Goal: Task Accomplishment & Management: Manage account settings

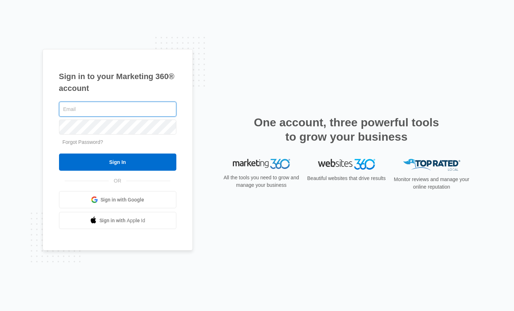
click at [90, 110] on input "text" at bounding box center [117, 109] width 117 height 15
click at [114, 197] on span "Sign in with Google" at bounding box center [122, 200] width 44 height 8
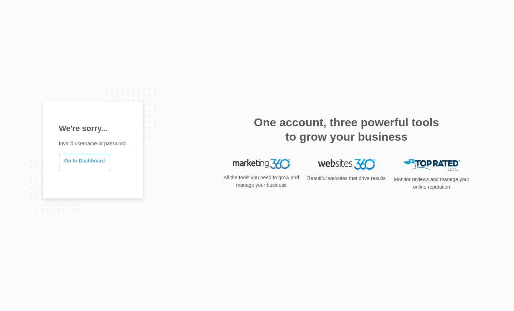
click at [79, 164] on link "Go to Dashboard" at bounding box center [84, 162] width 51 height 17
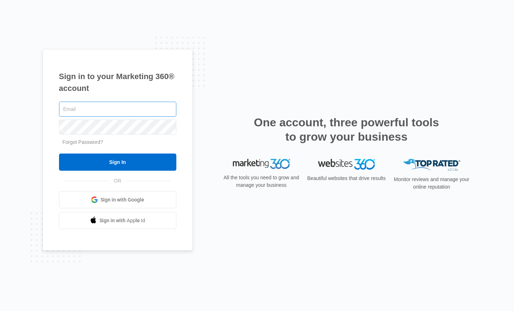
click at [89, 107] on input "text" at bounding box center [117, 109] width 117 height 15
type input "[EMAIL_ADDRESS][DOMAIN_NAME]"
click at [81, 143] on link "Forgot Password?" at bounding box center [83, 142] width 41 height 6
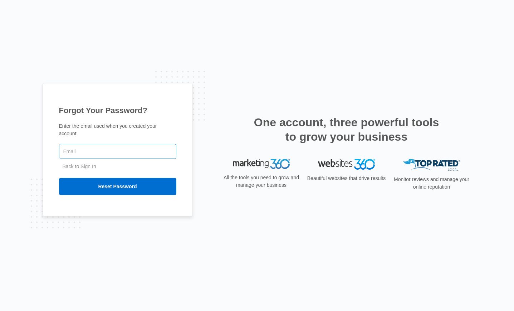
click at [86, 147] on input "text" at bounding box center [117, 151] width 117 height 15
type input "[EMAIL_ADDRESS][DOMAIN_NAME]"
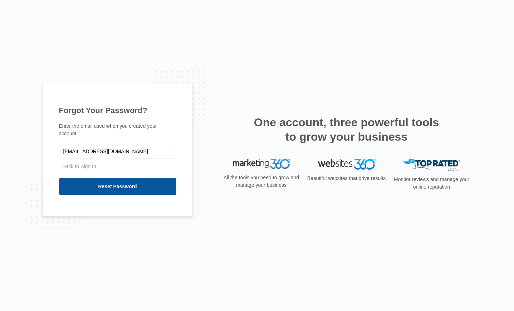
click at [100, 185] on input "Reset Password" at bounding box center [117, 186] width 117 height 17
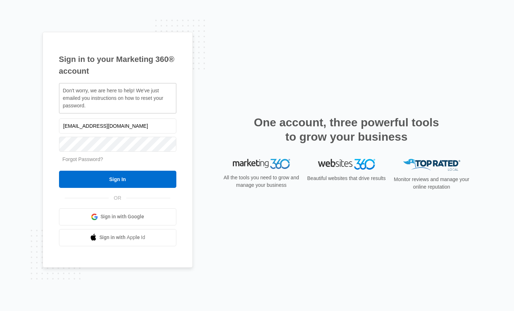
click at [75, 158] on link "Forgot Password?" at bounding box center [83, 159] width 41 height 6
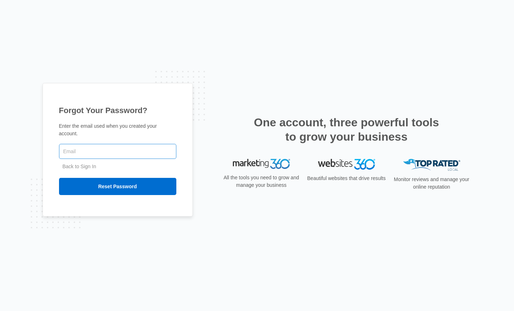
click at [84, 153] on input "text" at bounding box center [117, 151] width 117 height 15
type input "[EMAIL_ADDRESS][DOMAIN_NAME]"
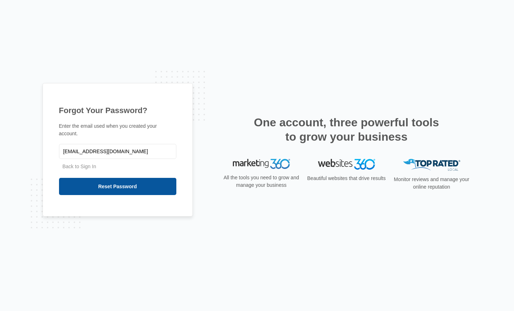
click at [97, 182] on input "Reset Password" at bounding box center [117, 186] width 117 height 17
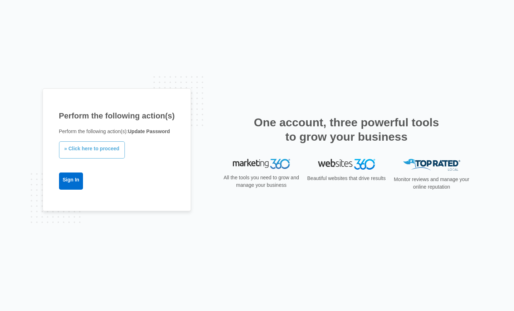
click at [91, 149] on link "» Click here to proceed" at bounding box center [92, 149] width 66 height 17
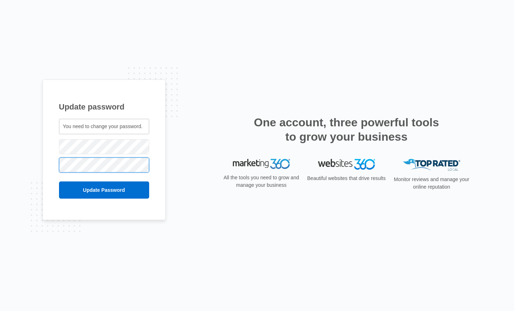
click at [59, 181] on input "Update Password" at bounding box center [104, 189] width 90 height 17
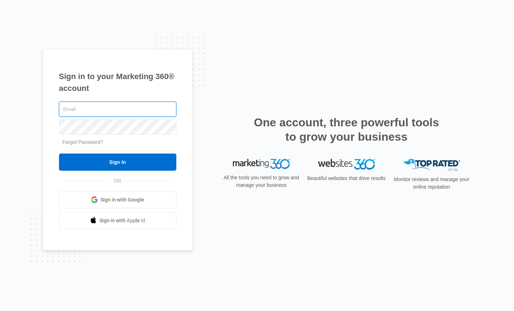
click at [112, 110] on input "text" at bounding box center [117, 109] width 117 height 15
type input "[EMAIL_ADDRESS][DOMAIN_NAME]"
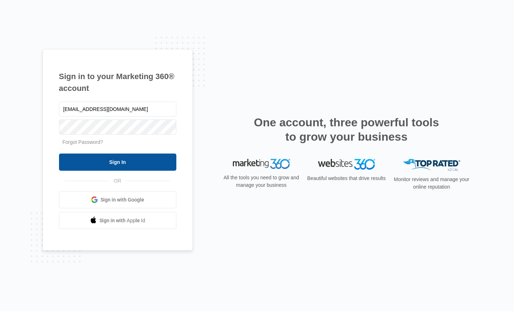
click at [116, 160] on input "Sign In" at bounding box center [117, 161] width 117 height 17
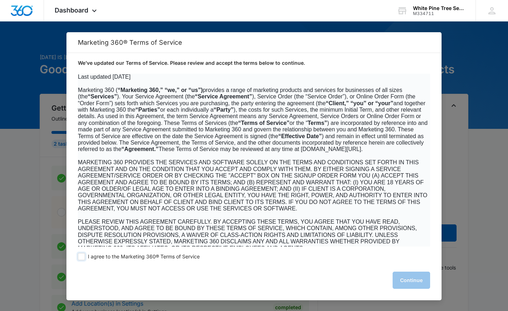
click at [85, 255] on label "I agree to the Marketing 360® Terms of Service" at bounding box center [139, 256] width 122 height 7
click at [79, 257] on span at bounding box center [81, 256] width 7 height 7
click at [79, 257] on input "I agree to the Marketing 360® Terms of Service" at bounding box center [81, 256] width 7 height 7
checkbox input "true"
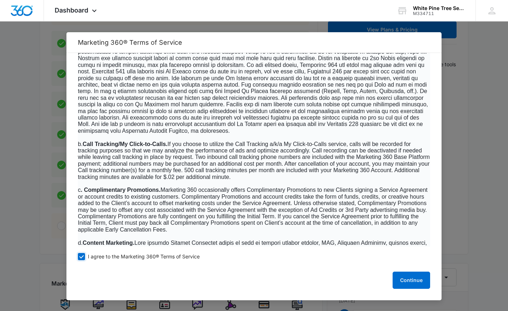
scroll to position [366, 0]
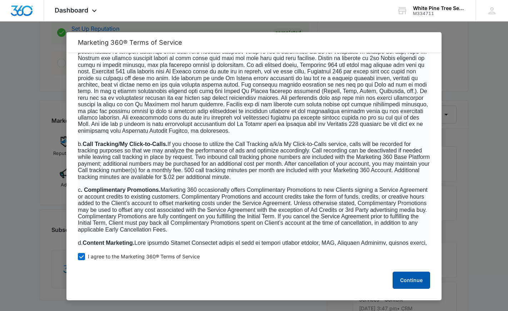
click at [405, 280] on button "Continue" at bounding box center [412, 279] width 38 height 17
